Goal: Task Accomplishment & Management: Manage account settings

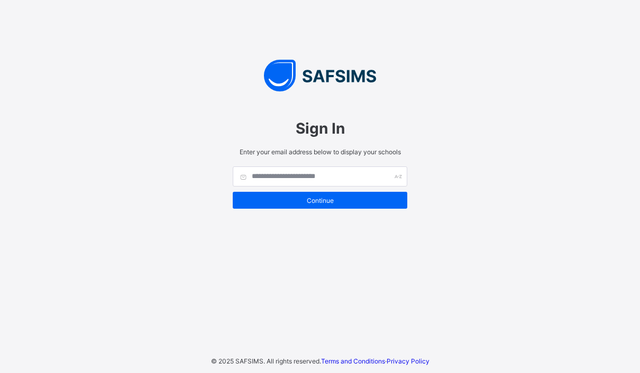
scroll to position [134, 0]
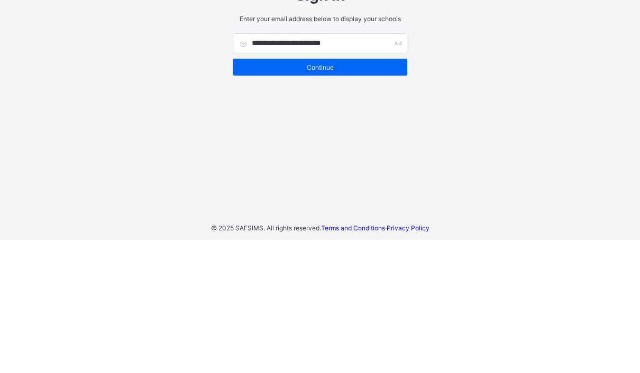
type input "**********"
click at [345, 197] on span "Continue" at bounding box center [320, 201] width 159 height 8
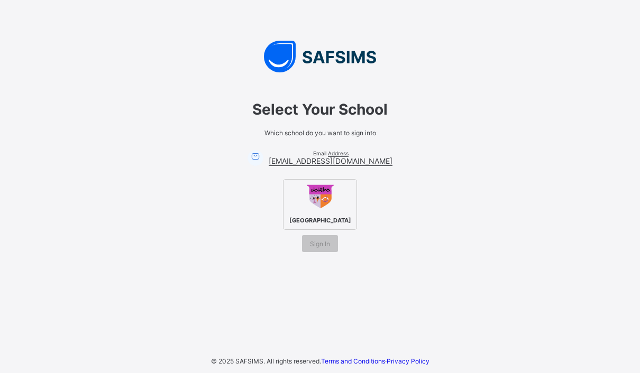
click at [333, 182] on img at bounding box center [320, 196] width 29 height 29
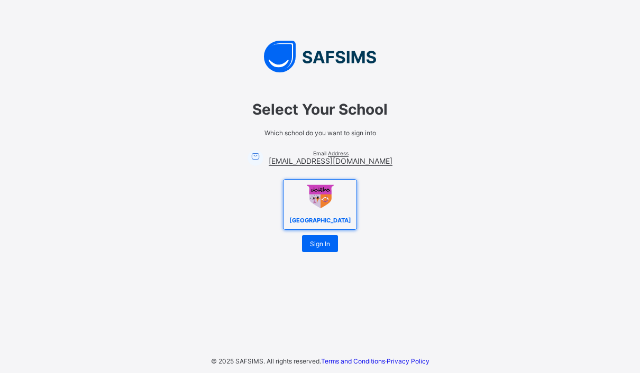
click at [330, 235] on div "Sign In" at bounding box center [320, 243] width 36 height 17
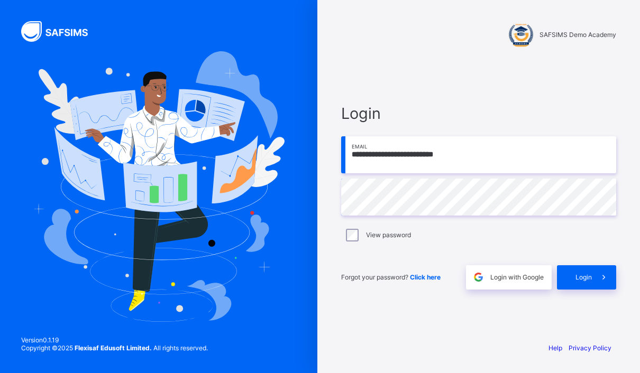
click at [594, 290] on span at bounding box center [604, 277] width 24 height 24
click at [578, 33] on span "SAFSIMS Demo Academy" at bounding box center [577, 35] width 77 height 8
click at [558, 33] on span "SAFSIMS Demo Academy" at bounding box center [577, 35] width 77 height 8
click at [505, 281] on span "Login with Google" at bounding box center [516, 277] width 53 height 8
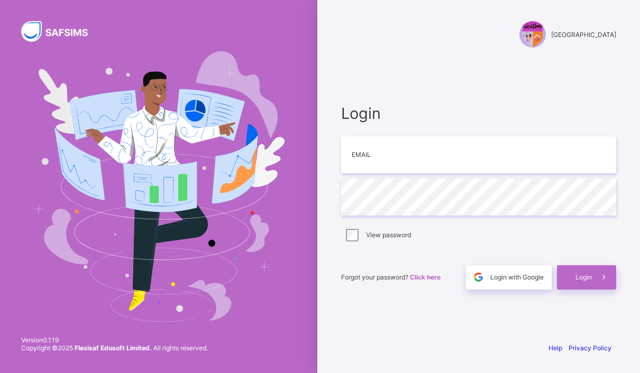
scroll to position [43, 0]
type input "**********"
click at [598, 272] on icon at bounding box center [603, 277] width 11 height 10
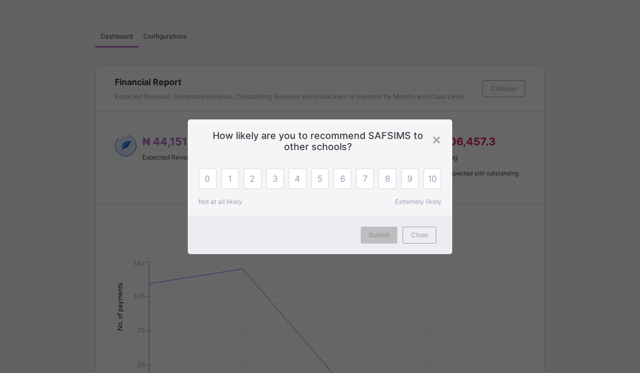
click at [252, 179] on span "2" at bounding box center [252, 178] width 5 height 11
click at [382, 239] on span "Submit" at bounding box center [379, 235] width 21 height 8
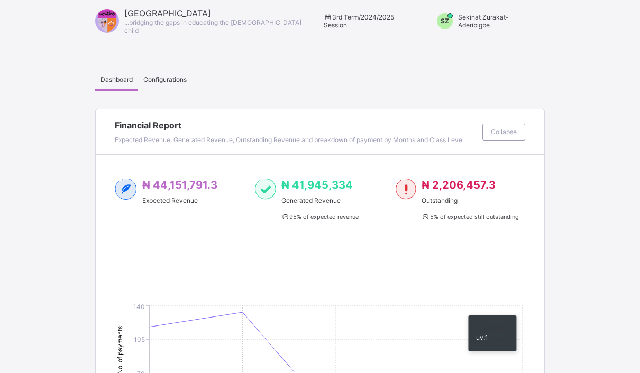
click at [165, 77] on span "Configurations" at bounding box center [164, 80] width 43 height 8
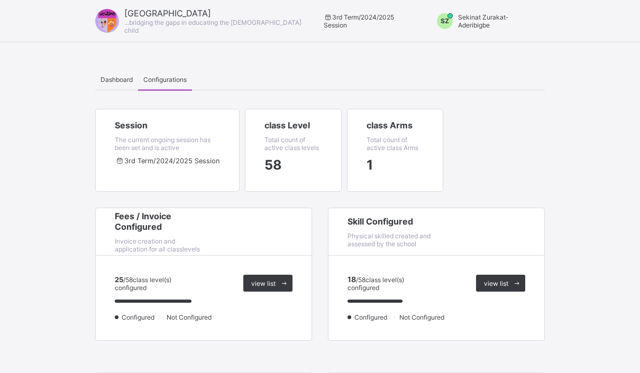
click at [472, 21] on span "Sekinat Zurakat-Aderibigbe" at bounding box center [483, 21] width 51 height 16
click at [524, 47] on span "Switch to Admin View" at bounding box center [499, 45] width 80 height 12
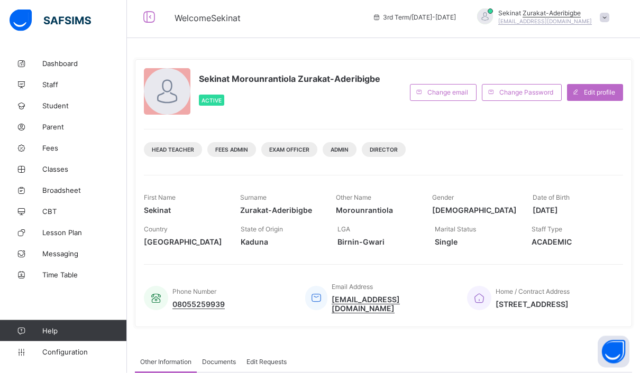
scroll to position [4, 0]
click at [63, 356] on span "Configuration" at bounding box center [84, 352] width 84 height 8
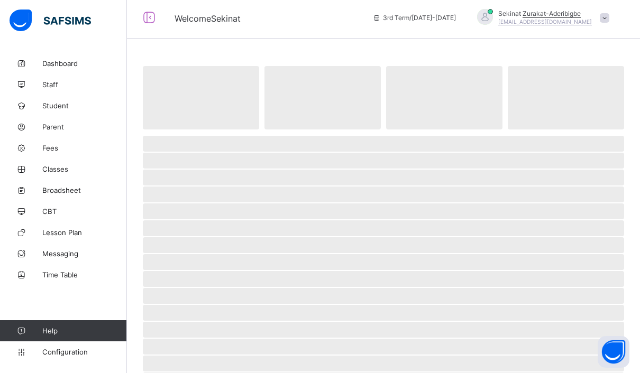
scroll to position [47, 0]
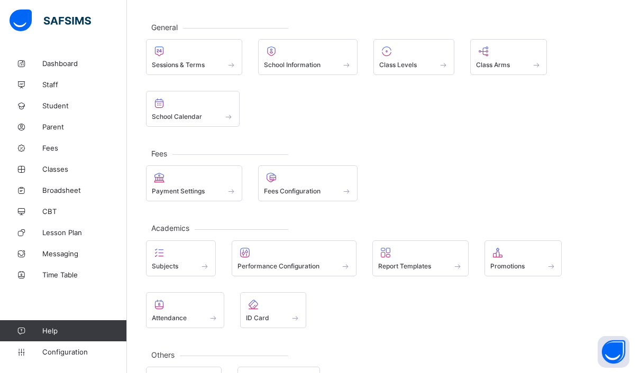
click at [51, 89] on span "Staff" at bounding box center [84, 84] width 85 height 8
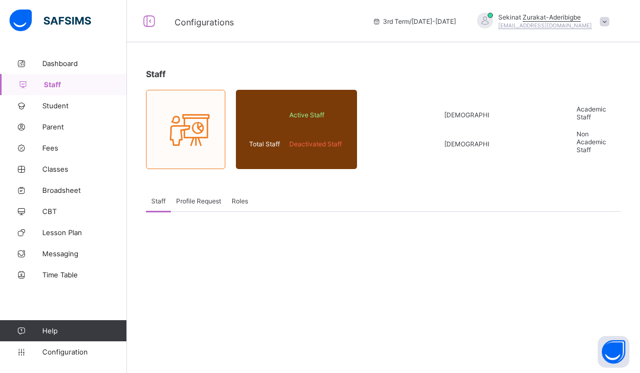
scroll to position [43, 0]
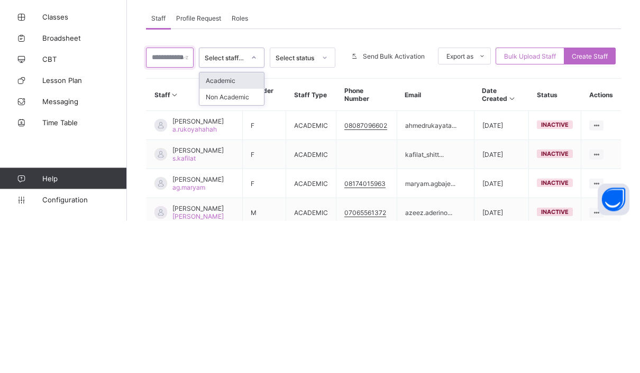
click at [171, 200] on input "text" at bounding box center [170, 210] width 48 height 20
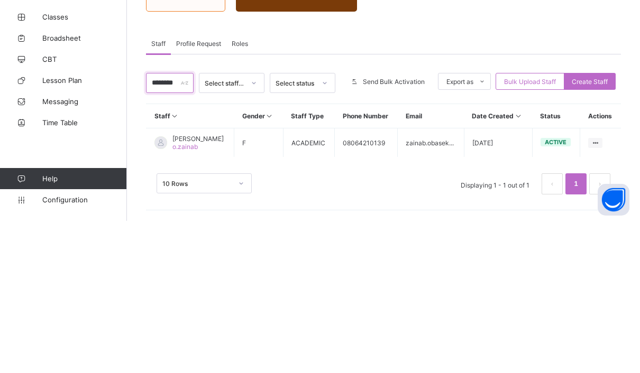
type input "*********"
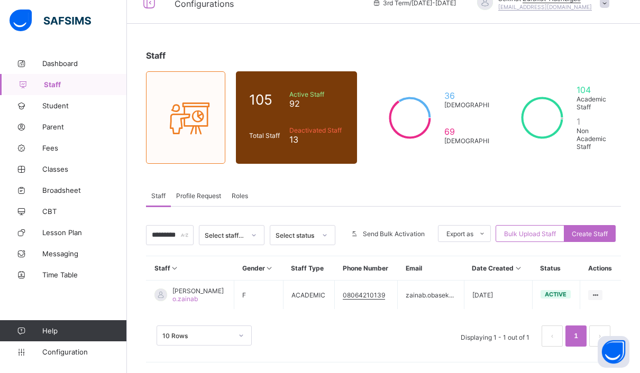
click at [183, 295] on span "o.zainab" at bounding box center [184, 299] width 25 height 8
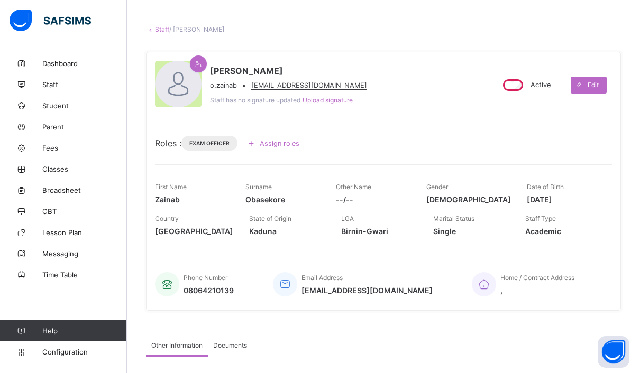
click at [295, 143] on span "Assign roles" at bounding box center [280, 144] width 40 height 8
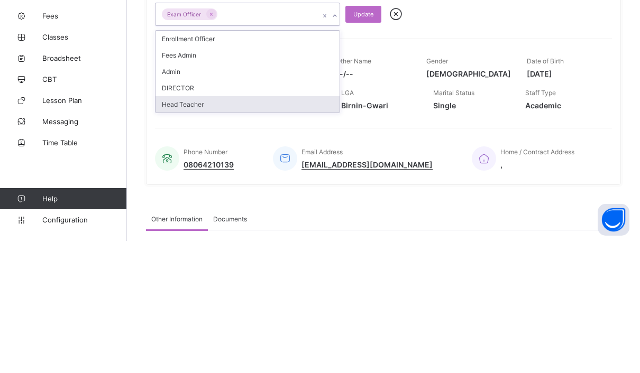
click at [201, 228] on div "Head Teacher" at bounding box center [247, 236] width 184 height 16
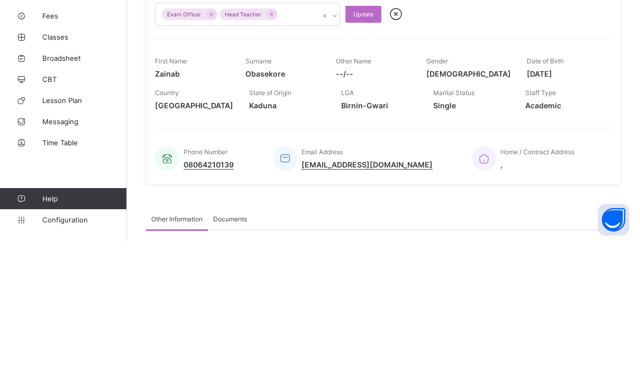
scroll to position [176, 0]
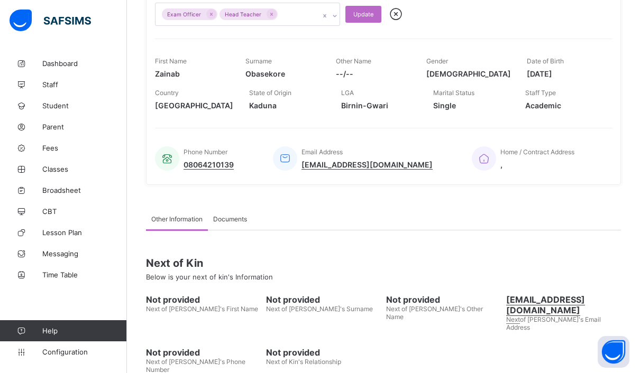
click at [366, 11] on span "Update" at bounding box center [363, 14] width 20 height 7
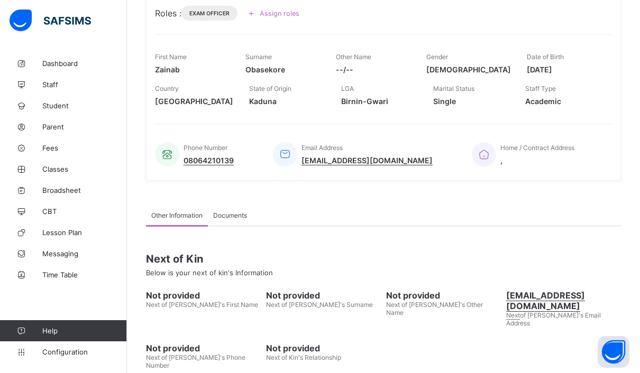
scroll to position [217, 0]
